Goal: Information Seeking & Learning: Find specific page/section

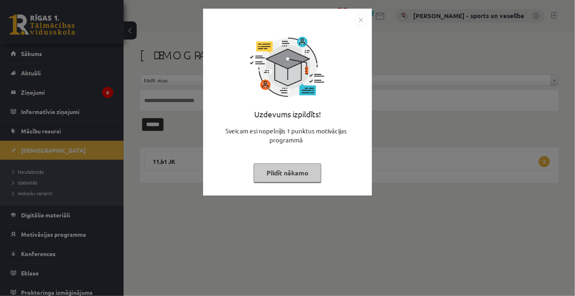
click at [360, 20] on img "Close" at bounding box center [361, 20] width 12 height 12
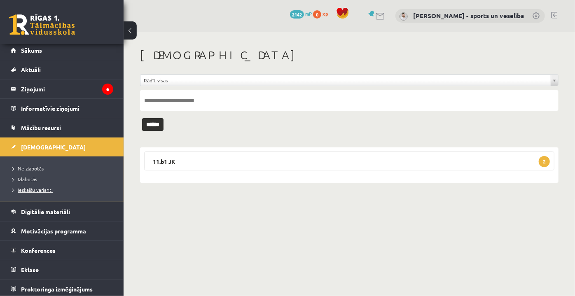
scroll to position [4, 0]
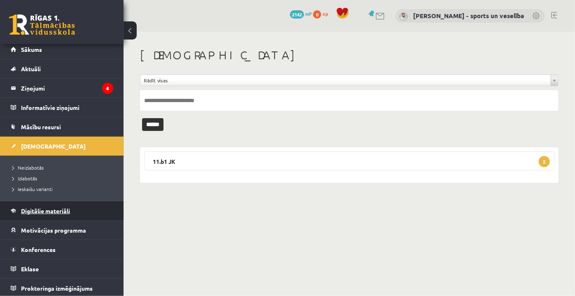
click at [47, 215] on link "Digitālie materiāli" at bounding box center [62, 210] width 103 height 19
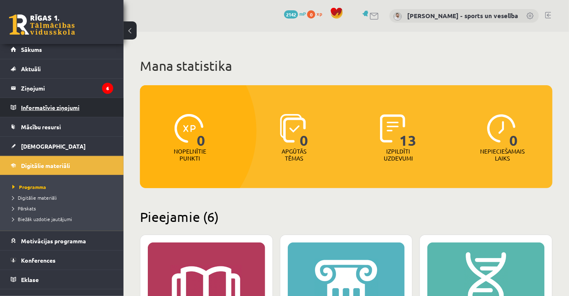
click at [67, 105] on legend "Informatīvie ziņojumi 0" at bounding box center [67, 107] width 92 height 19
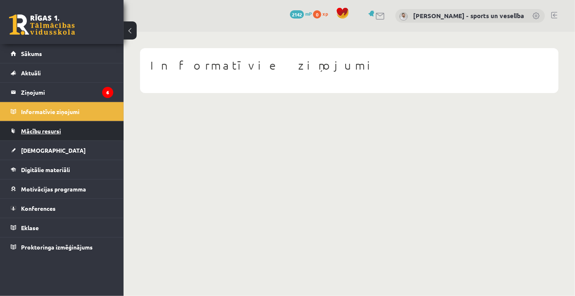
click at [69, 131] on link "Mācību resursi" at bounding box center [62, 131] width 103 height 19
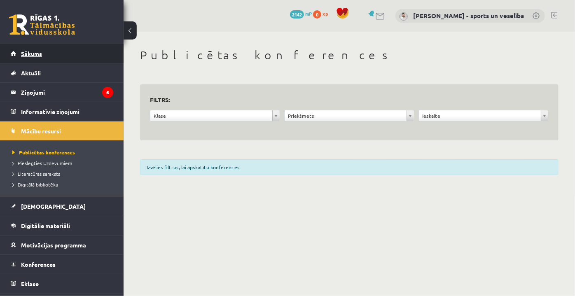
click at [47, 61] on link "Sākums" at bounding box center [62, 53] width 103 height 19
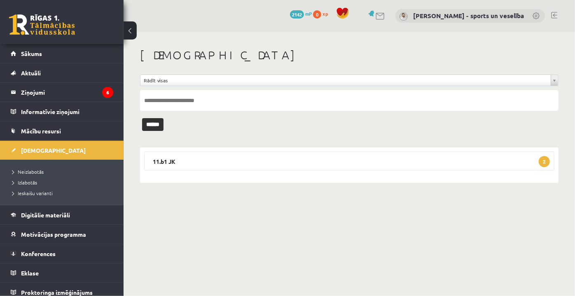
click at [47, 73] on link "Aktuāli" at bounding box center [62, 72] width 103 height 19
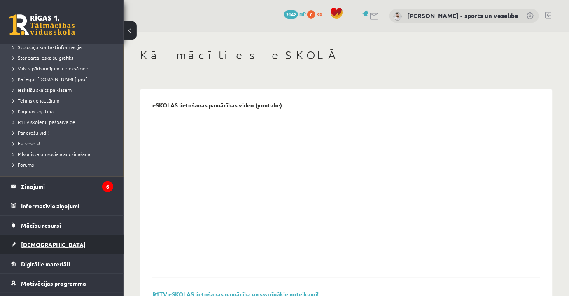
scroll to position [31, 0]
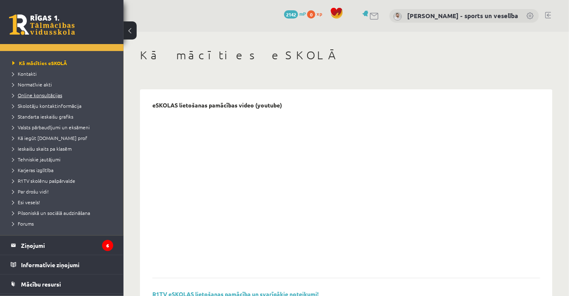
click at [49, 96] on span "Online konsultācijas" at bounding box center [37, 95] width 50 height 7
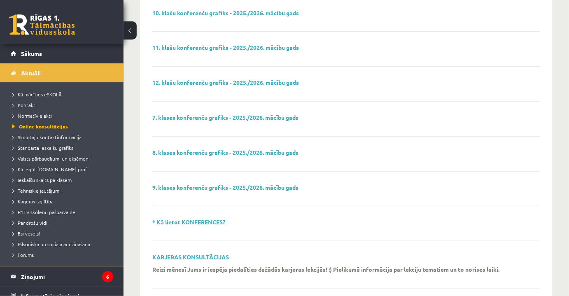
scroll to position [94, 0]
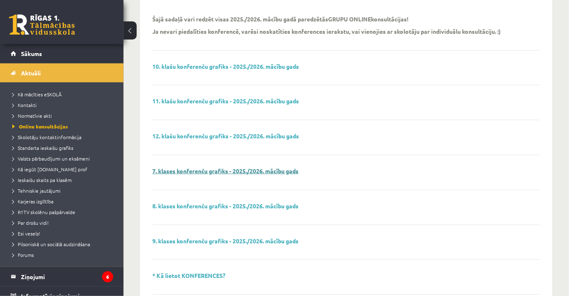
click at [218, 169] on link "7. klases konferenču grafiks - 2025./2026. mācību gads" at bounding box center [225, 170] width 146 height 7
click at [205, 204] on link "8. klases konferenču grafiks - 2025./2026. mācību gads" at bounding box center [225, 205] width 146 height 7
click at [200, 238] on link "9. klases konferenču grafiks - 2025./2026. mācību gads" at bounding box center [225, 240] width 146 height 7
click at [210, 67] on link "10. klašu konferenču grafiks - 2025./2026. mācību gads" at bounding box center [225, 66] width 147 height 7
click at [229, 101] on link "11. klašu konferenču grafiks - 2025./2026. mācību gads" at bounding box center [225, 100] width 147 height 7
